Goal: Information Seeking & Learning: Learn about a topic

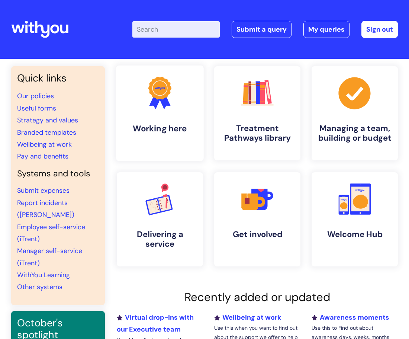
click at [161, 131] on h4 "Working here" at bounding box center [159, 128] width 75 height 10
click at [237, 126] on h4 "Treatment Pathways library" at bounding box center [257, 133] width 75 height 20
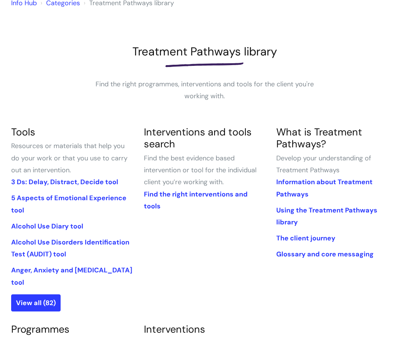
scroll to position [415, 0]
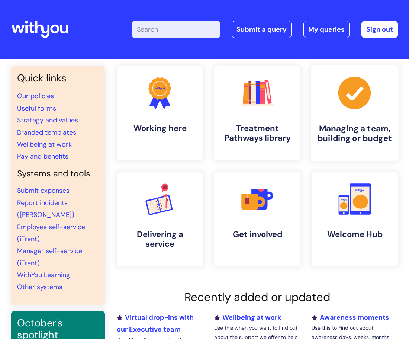
click at [370, 137] on h4 "Managing a team, building or budget" at bounding box center [354, 133] width 75 height 20
click at [36, 93] on link "Our policies" at bounding box center [35, 95] width 37 height 9
